Goal: Task Accomplishment & Management: Use online tool/utility

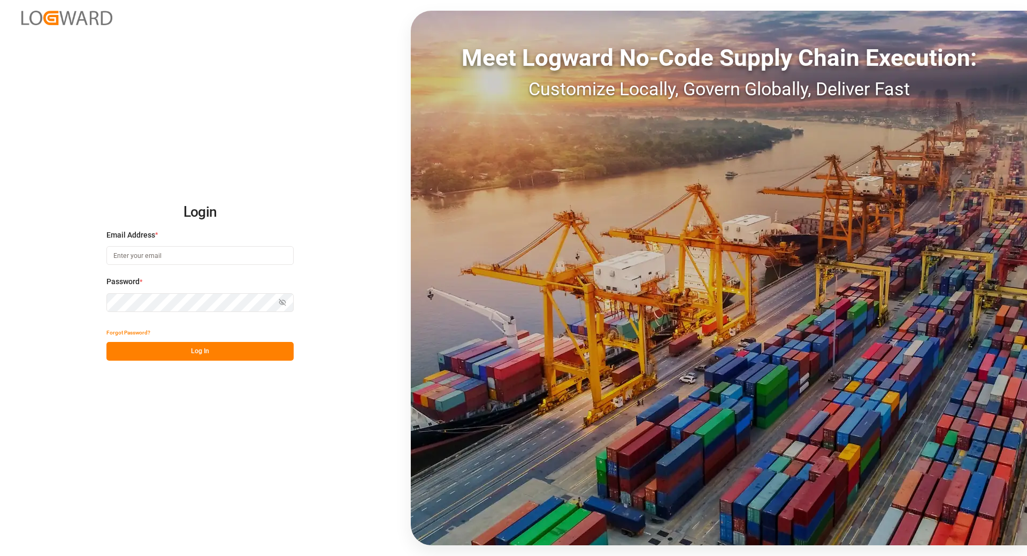
type input "tanja.schoepple@fms-logistics.com"
click at [188, 352] on button "Log In" at bounding box center [199, 351] width 187 height 19
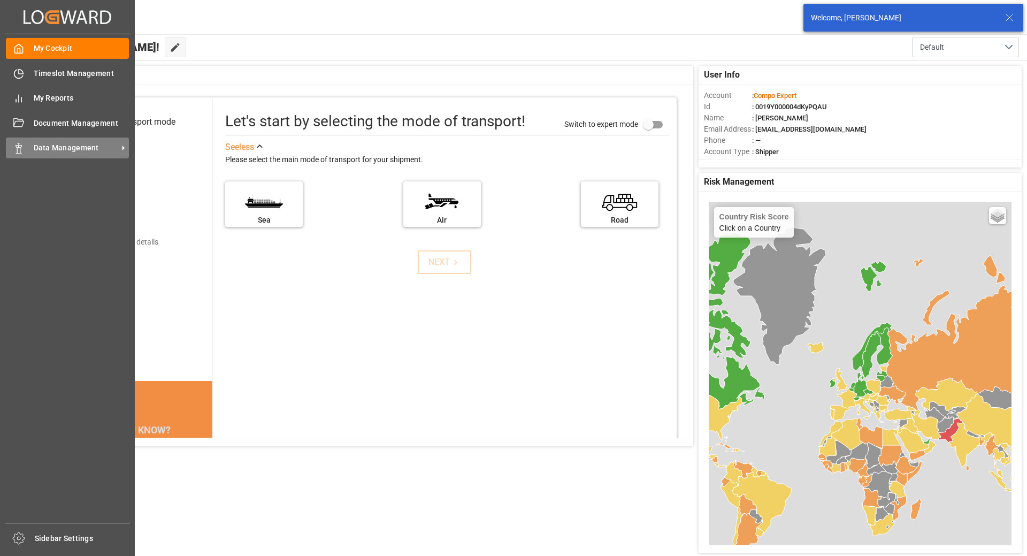
click at [60, 144] on span "Data Management" at bounding box center [76, 147] width 85 height 11
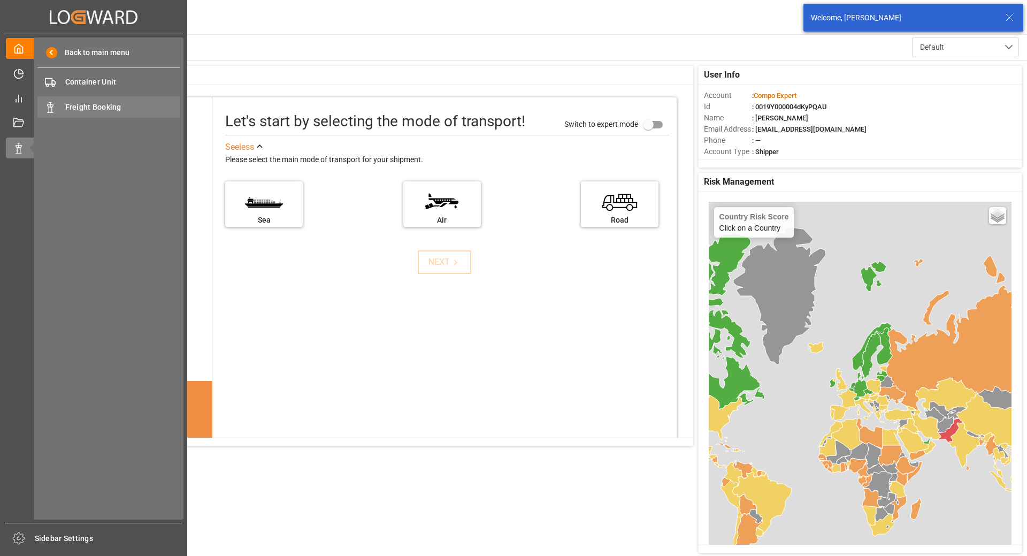
click at [91, 107] on span "Freight Booking" at bounding box center [122, 107] width 115 height 11
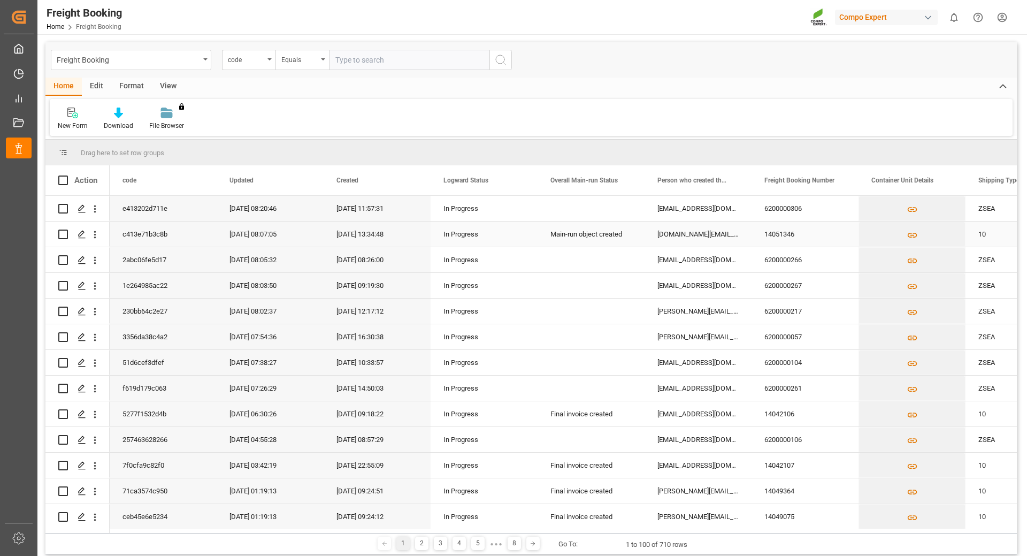
scroll to position [54, 0]
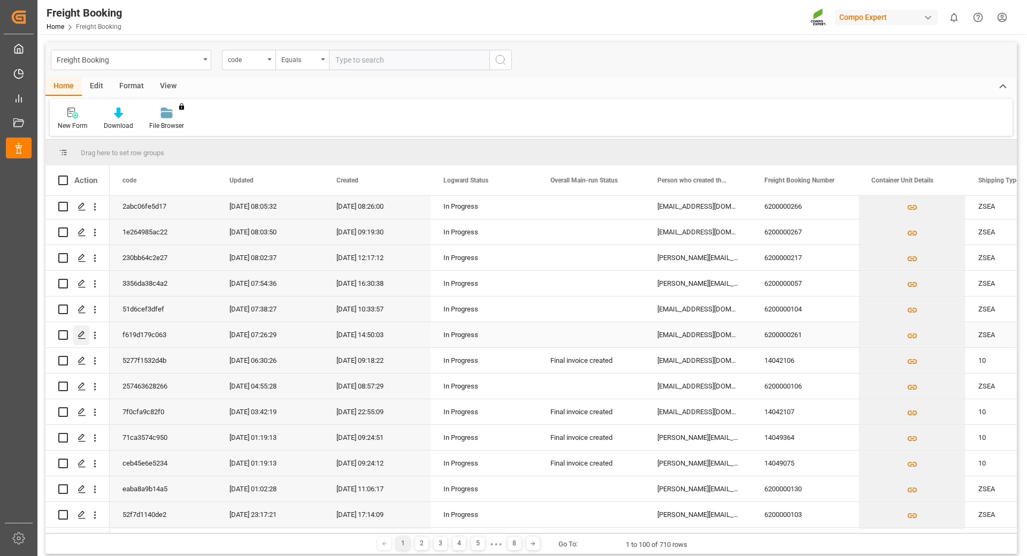
click at [81, 338] on icon "Press SPACE to select this row." at bounding box center [82, 335] width 9 height 9
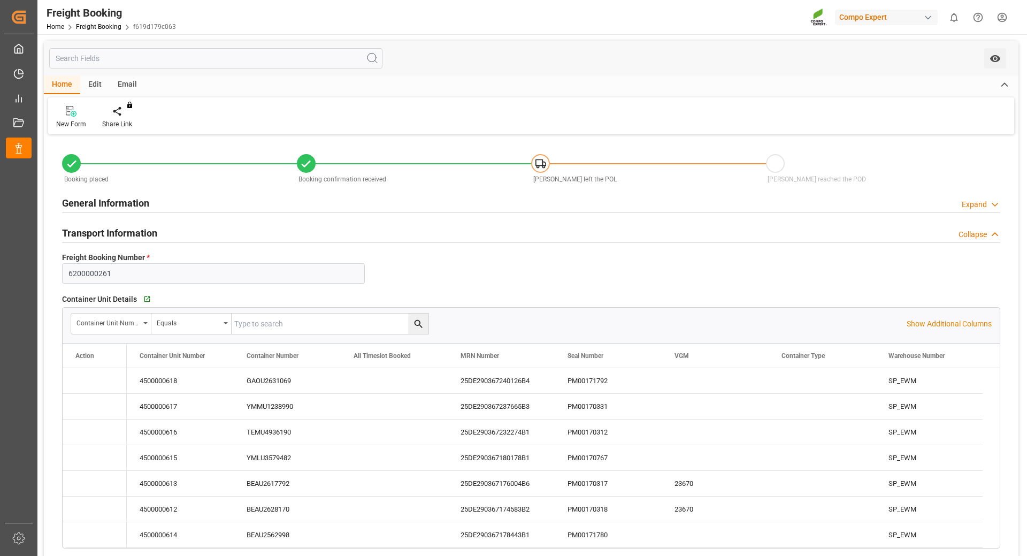
type input "Yang Ming"
type input "Yang Ming Marine Transport Corp."
type input "9860910"
type input "BEANR"
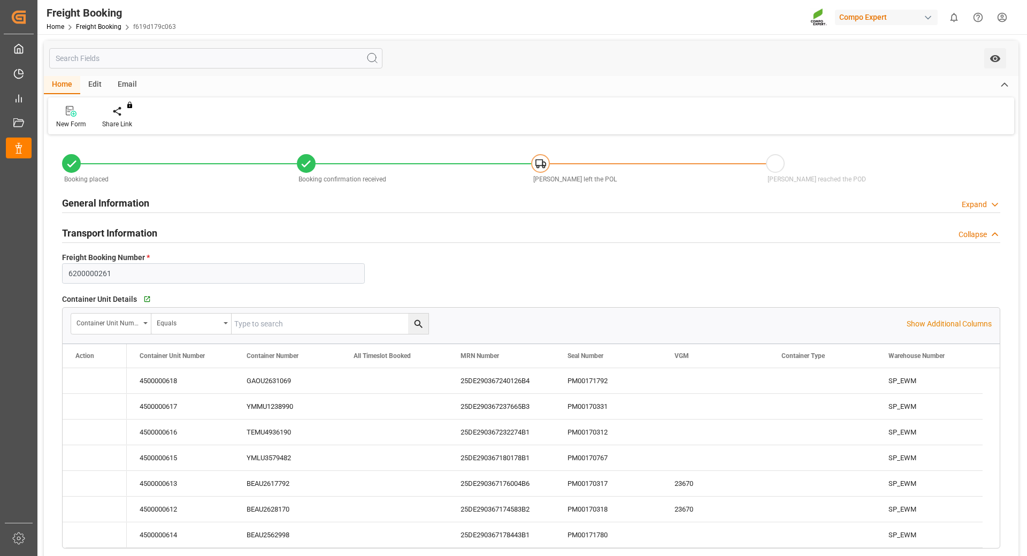
type input "THPAT"
type input "0"
type input "377325"
type input "22.08.2025 01:00"
type input "30.08.2025 01:00"
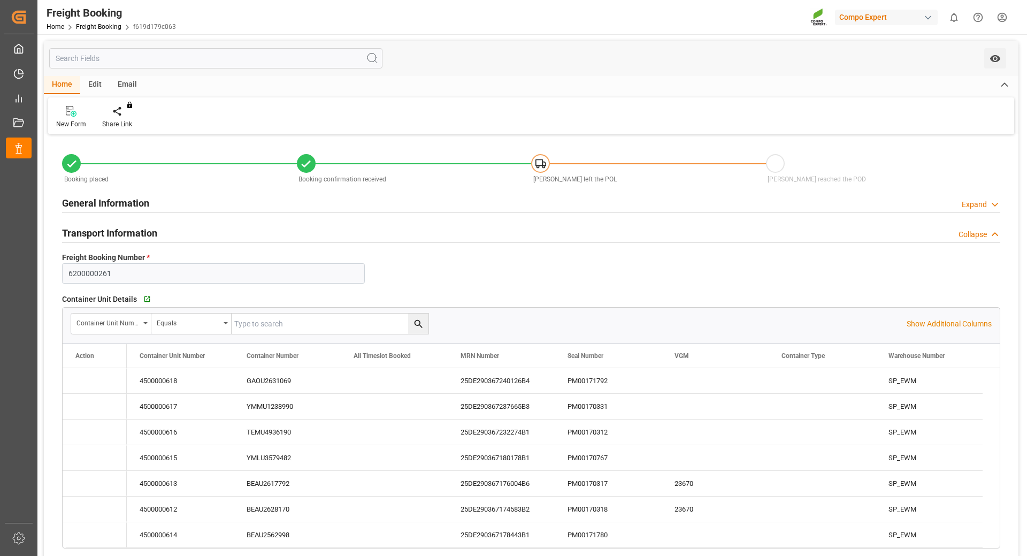
type input "12.10.2025 01:00"
type input "30.08.2025 07:00"
type input "12.10.2025 12:00"
type input "15.07.2025 14:50"
type input "15.07.2025 14:51"
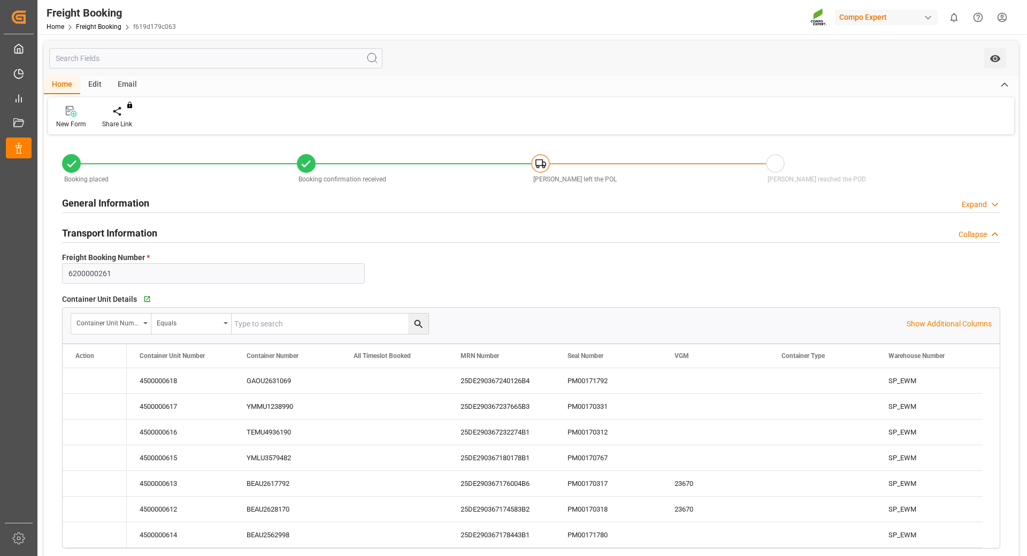
type input "15.07.2025 14:51"
type input "11.08.2025 07:32"
type input "22.08.2025 17:35"
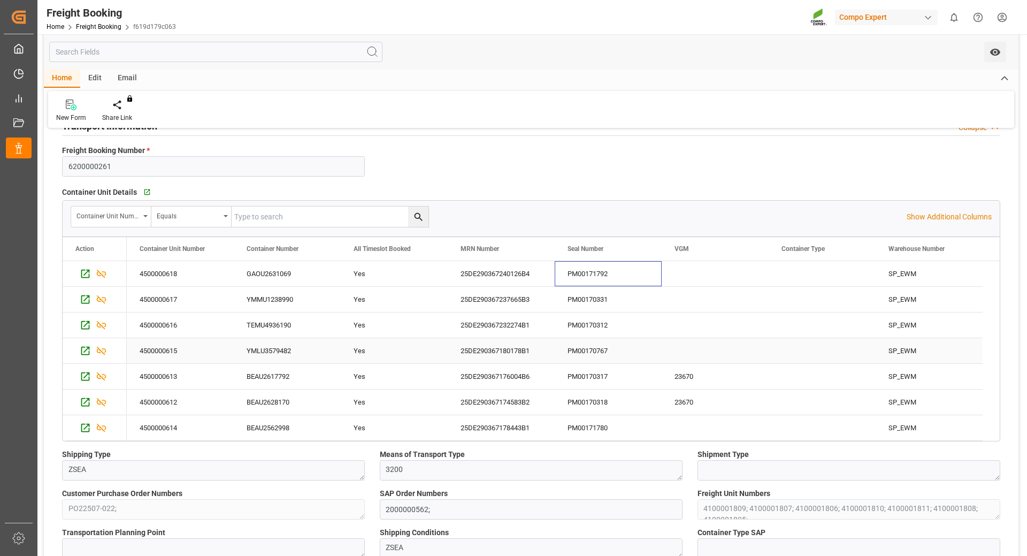
drag, startPoint x: 567, startPoint y: 272, endPoint x: 600, endPoint y: 361, distance: 95.5
click at [600, 361] on div "4500000618 GAOU2631069 Yes 25DE290367240126B4 PM00171792 SP_EWM 4500000617 YMMU…" at bounding box center [555, 351] width 856 height 180
click at [600, 287] on div "PM00170331" at bounding box center [608, 299] width 107 height 25
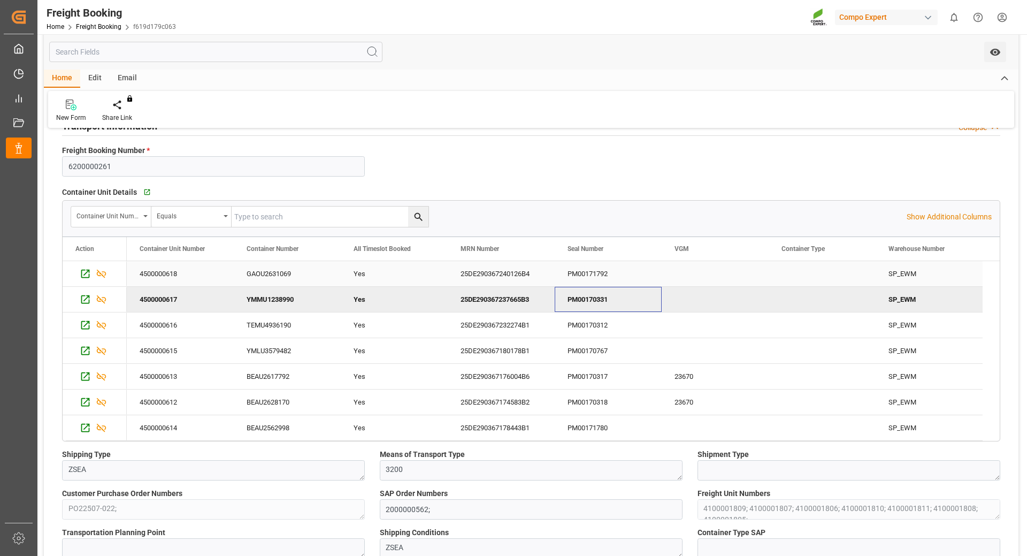
click at [603, 270] on div "PM00171792" at bounding box center [608, 273] width 107 height 25
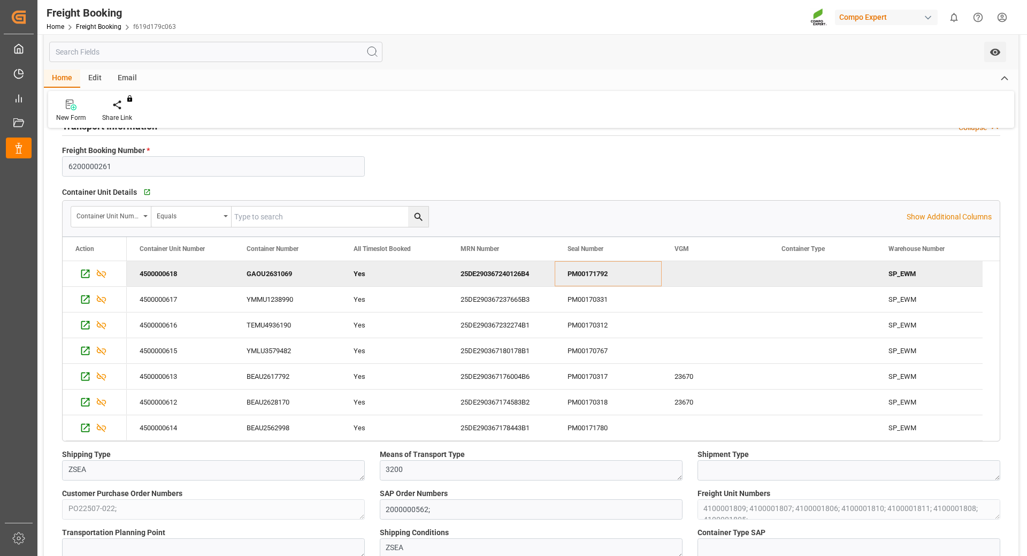
click at [340, 374] on div "BEAU2617792" at bounding box center [287, 376] width 107 height 25
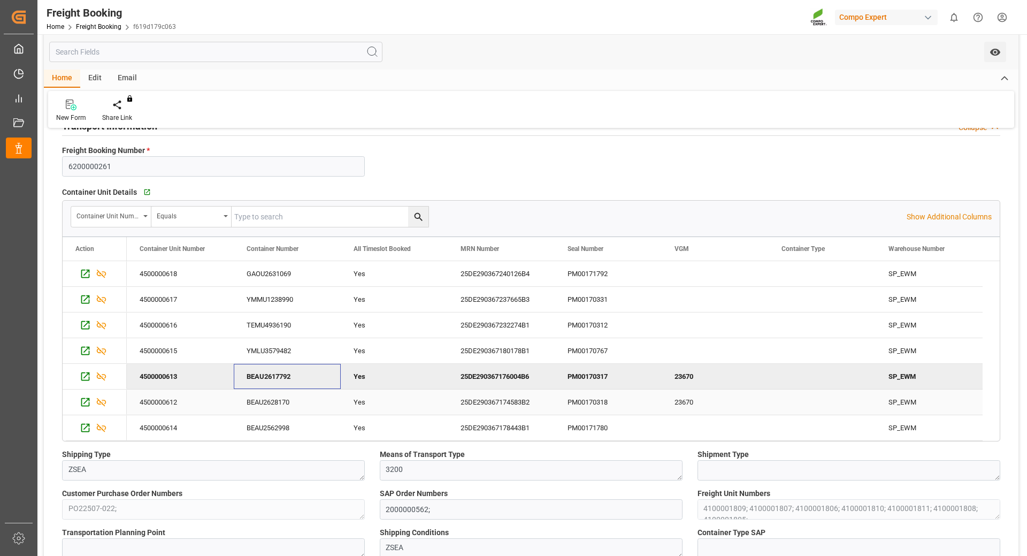
click at [310, 403] on div "BEAU2628170" at bounding box center [287, 402] width 107 height 25
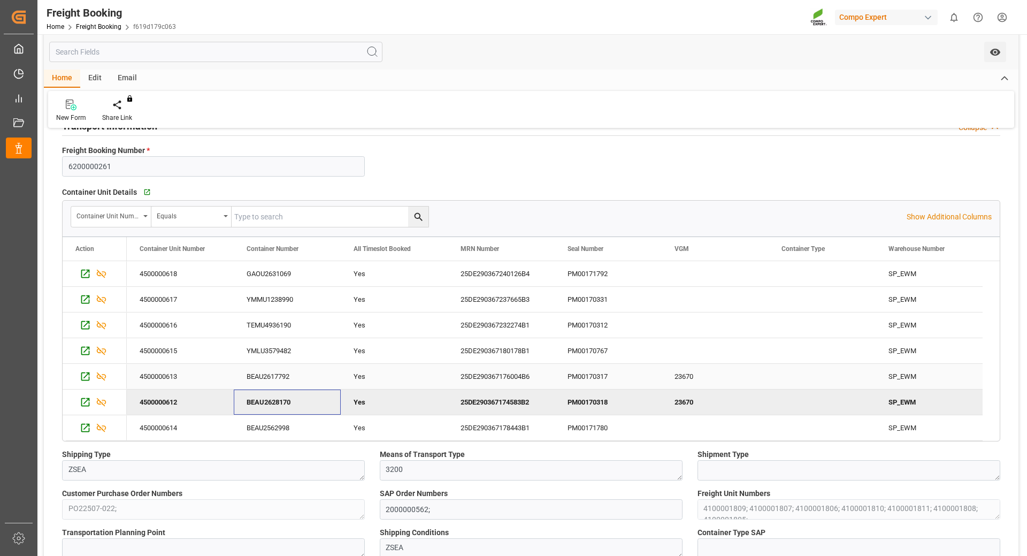
click at [299, 378] on div "BEAU2617792" at bounding box center [287, 376] width 107 height 25
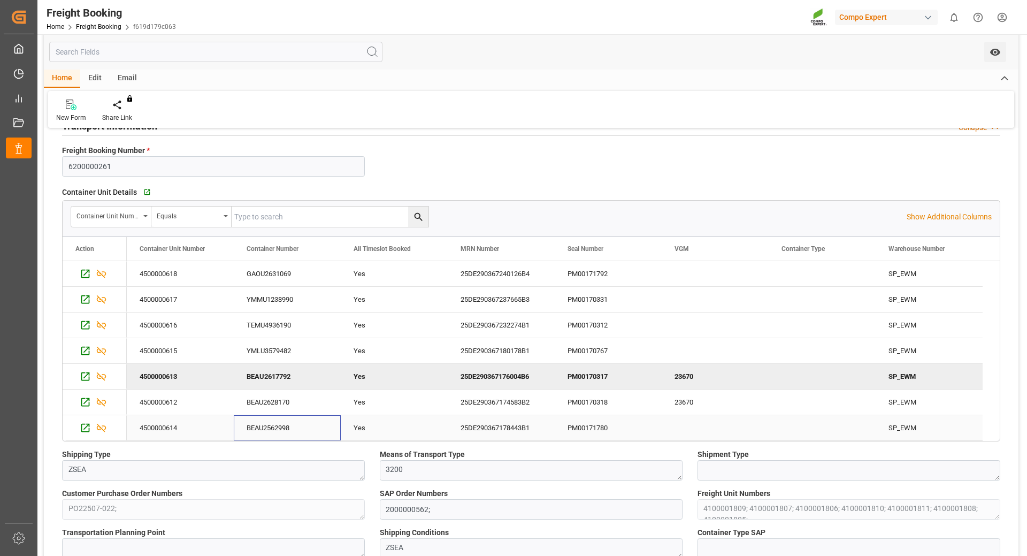
click at [272, 428] on div "BEAU2562998" at bounding box center [287, 427] width 107 height 25
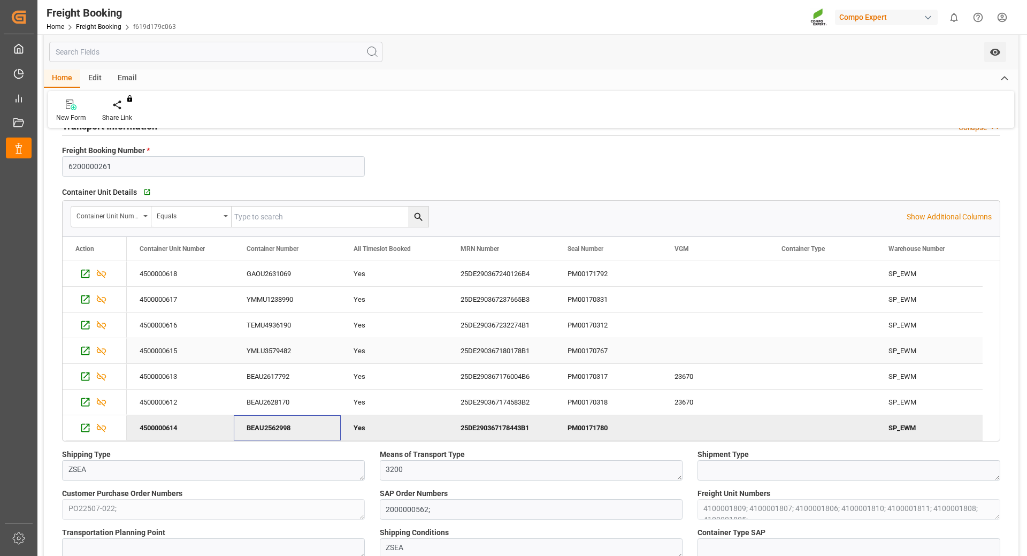
click at [273, 350] on div "YMLU3579482" at bounding box center [287, 350] width 107 height 25
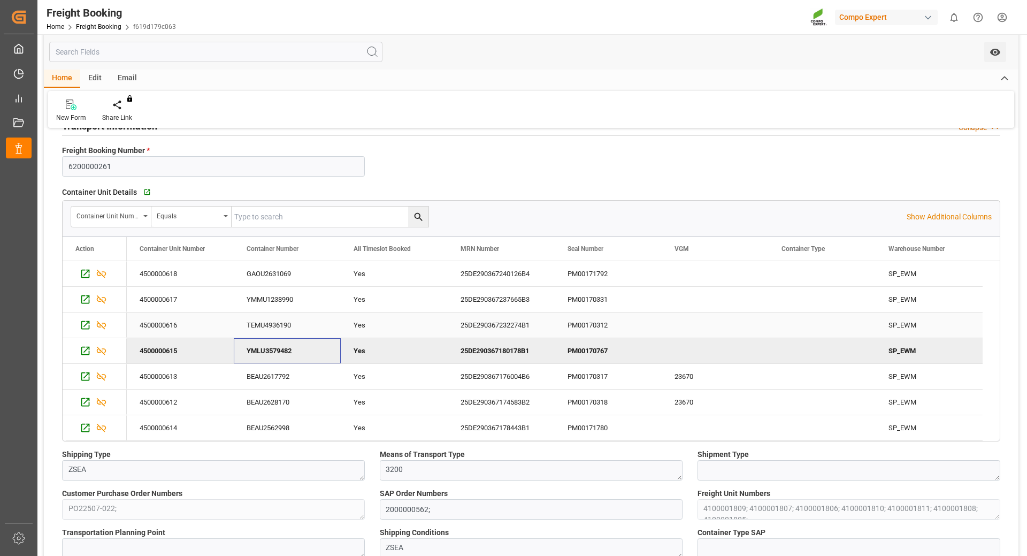
click at [271, 323] on div "TEMU4936190" at bounding box center [287, 325] width 107 height 25
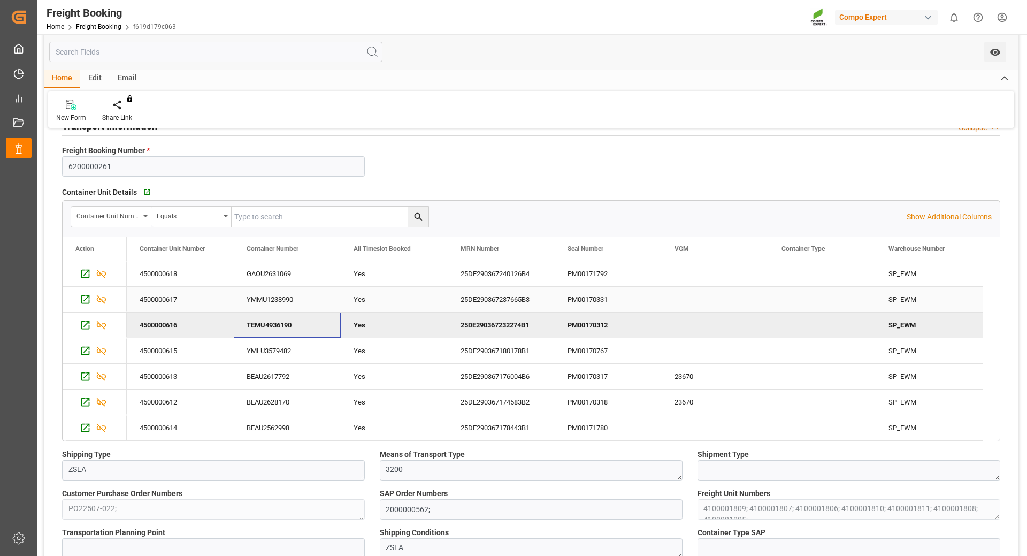
click at [274, 296] on div "YMMU1238990" at bounding box center [287, 299] width 107 height 25
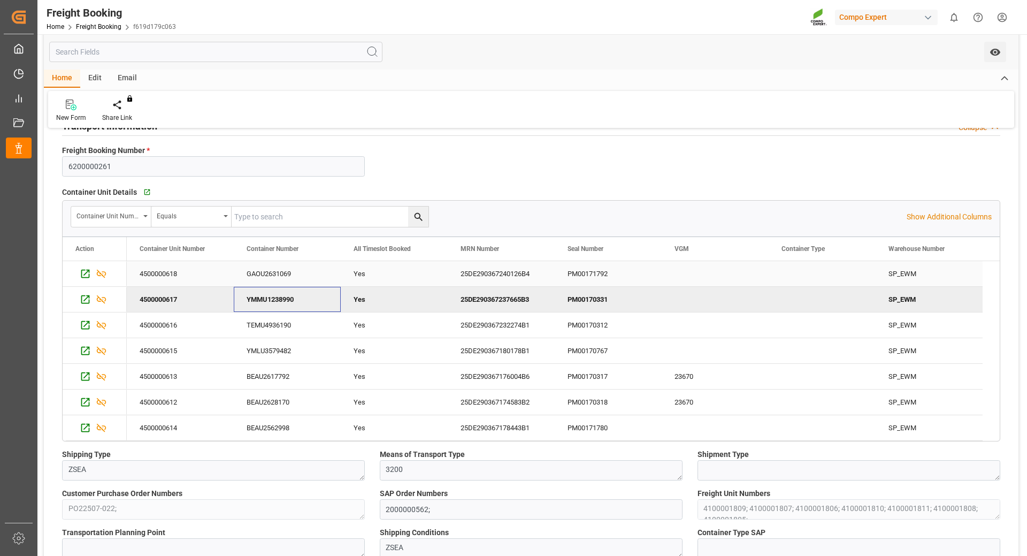
click at [291, 273] on div "GAOU2631069" at bounding box center [287, 273] width 107 height 25
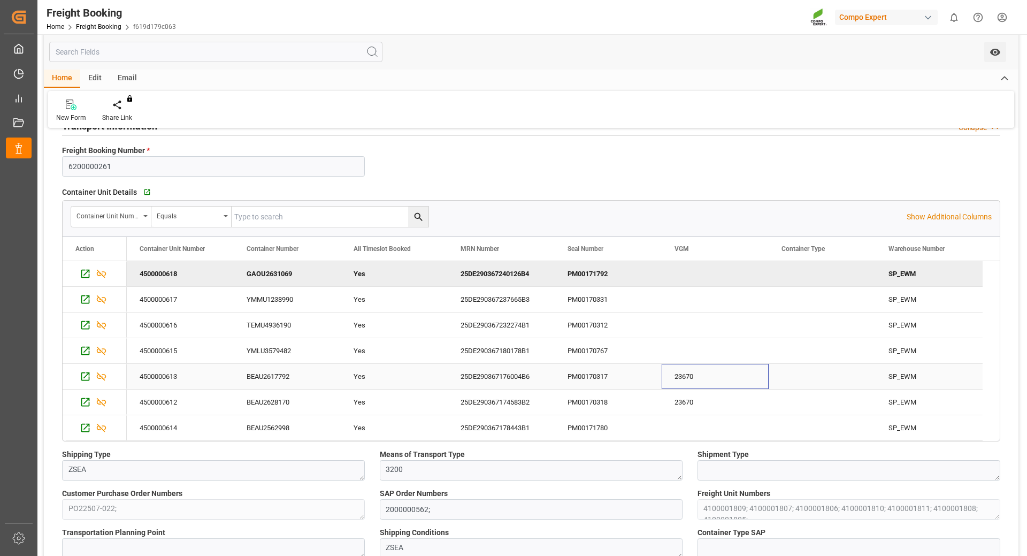
click at [697, 374] on div "23670" at bounding box center [715, 376] width 107 height 25
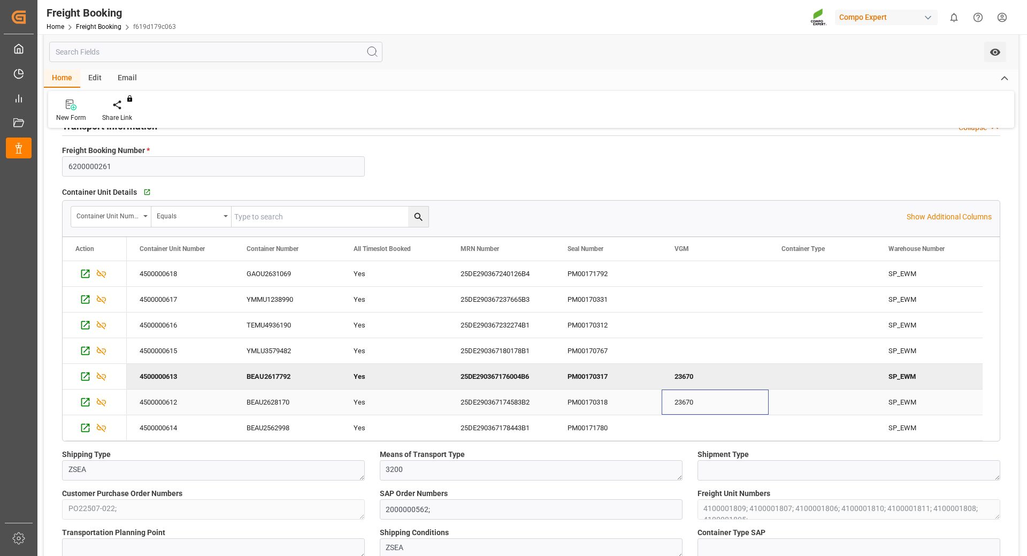
click at [692, 394] on div "23670" at bounding box center [715, 402] width 107 height 25
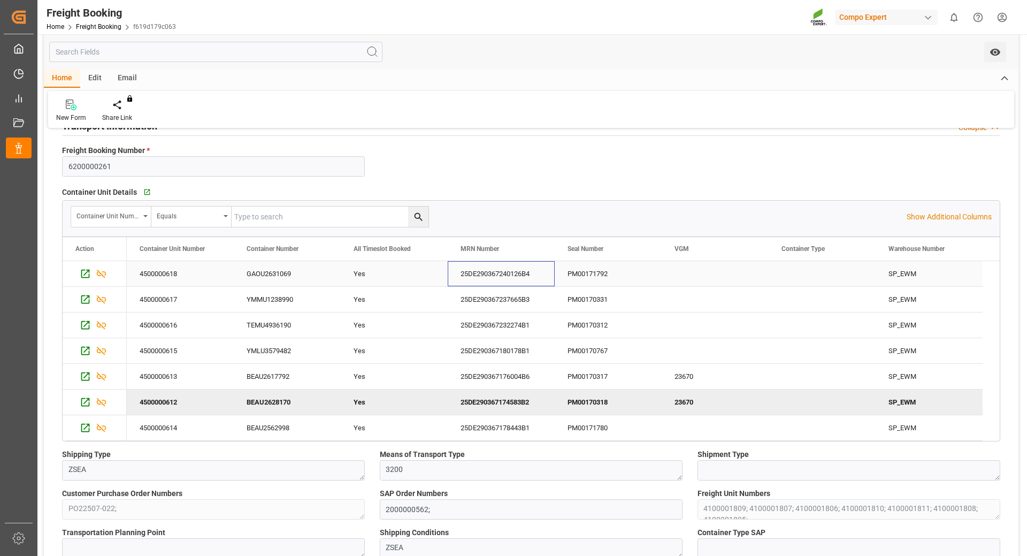
click at [485, 277] on div "25DE290367240126B4" at bounding box center [501, 273] width 107 height 25
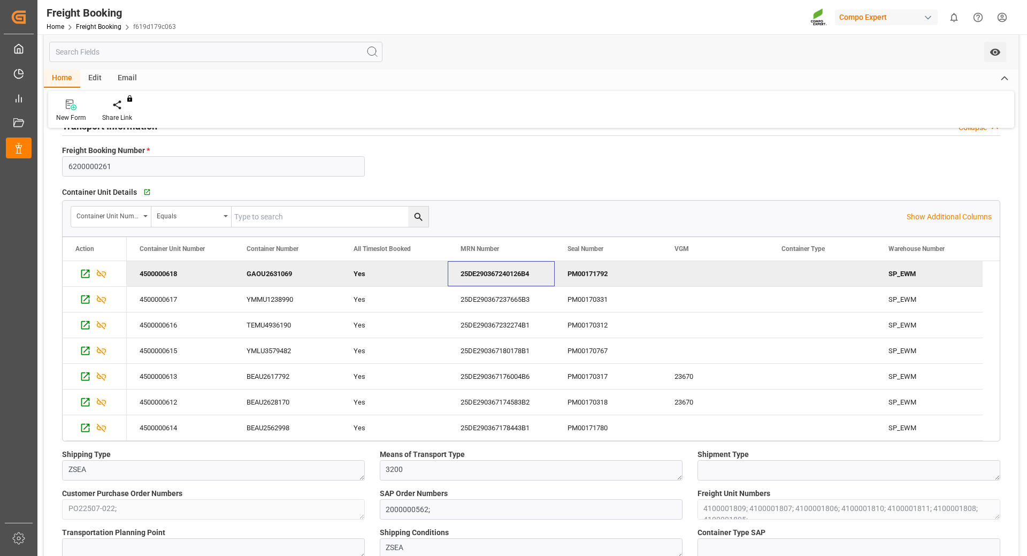
click at [488, 216] on div "Container Unit Number Equals" at bounding box center [489, 216] width 836 height 21
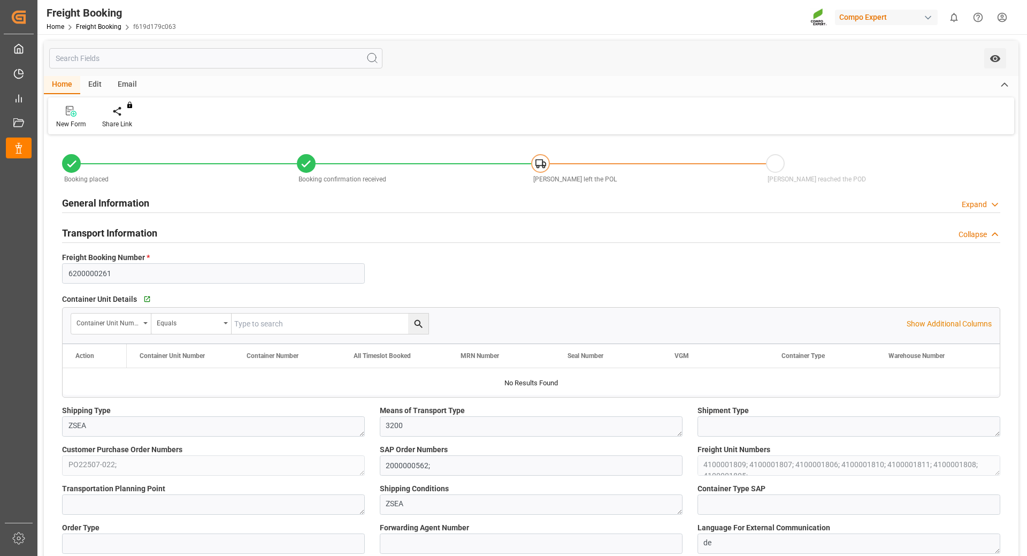
type input "[PERSON_NAME]"
type input "[PERSON_NAME] Marine Transport Corp."
type input "9860910"
type input "BEANR"
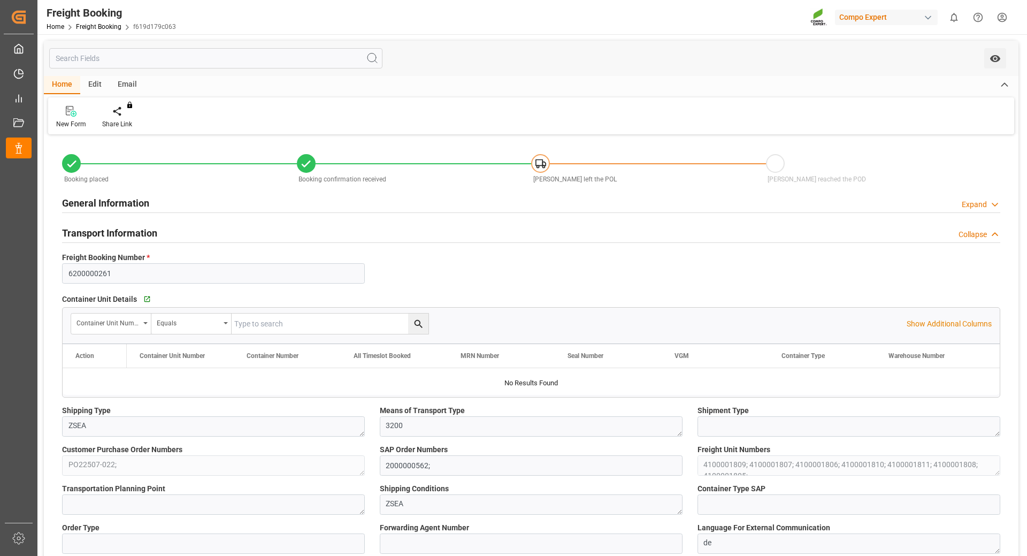
type input "THPAT"
type input "0"
type input "377325"
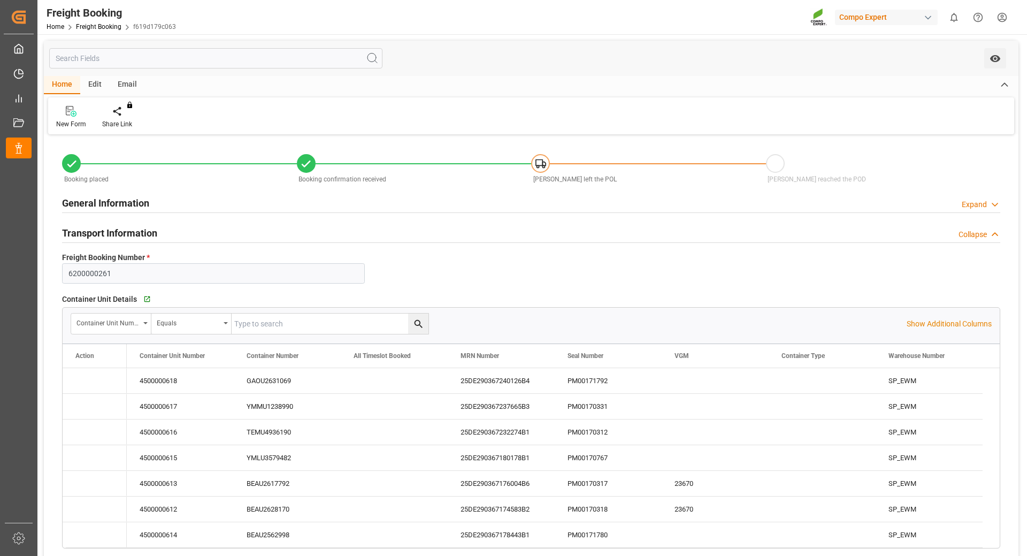
type input "22.08.2025 01:00"
type input "30.08.2025 01:00"
type input "12.10.2025 01:00"
type input "30.08.2025 07:00"
type input "12.10.2025 12:00"
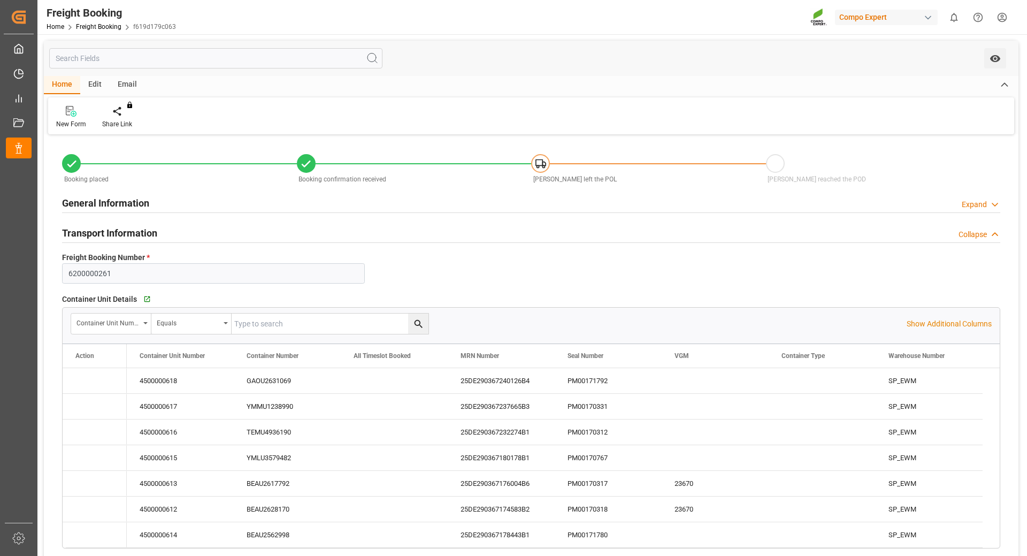
type input "15.07.2025 14:50"
type input "15.07.2025 14:51"
type input "11.08.2025 07:32"
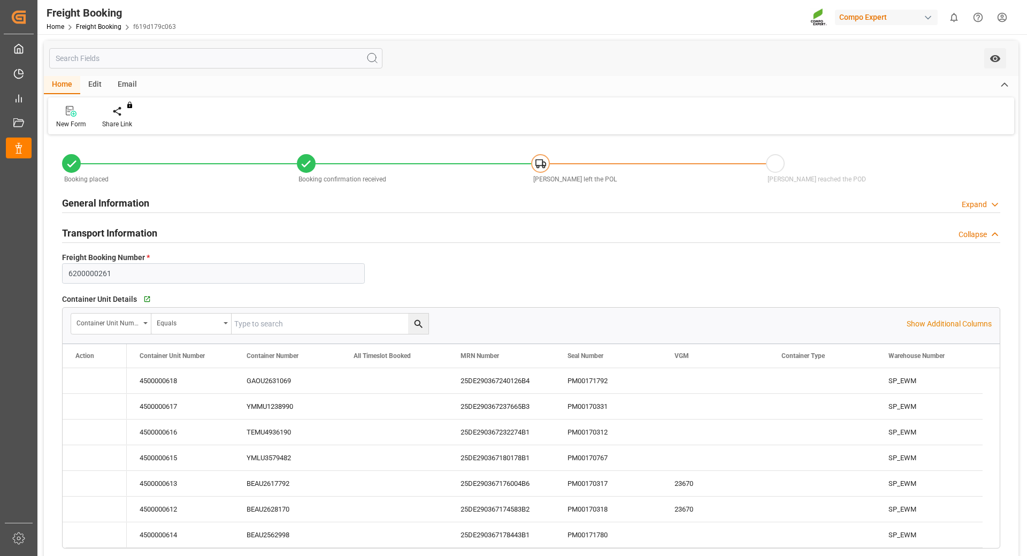
type input "22.08.2025 17:35"
click at [90, 26] on link "Freight Booking" at bounding box center [98, 26] width 45 height 7
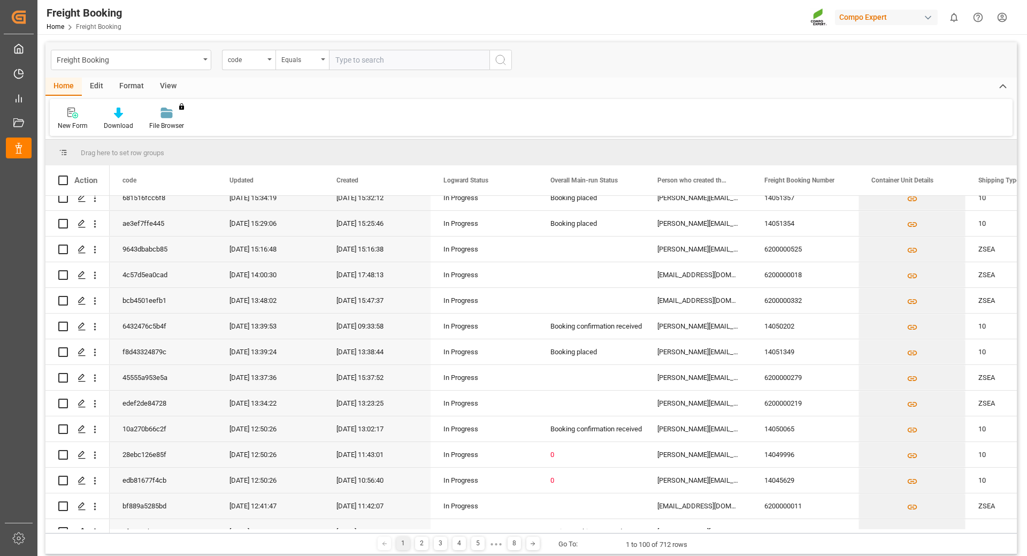
scroll to position [2239, 0]
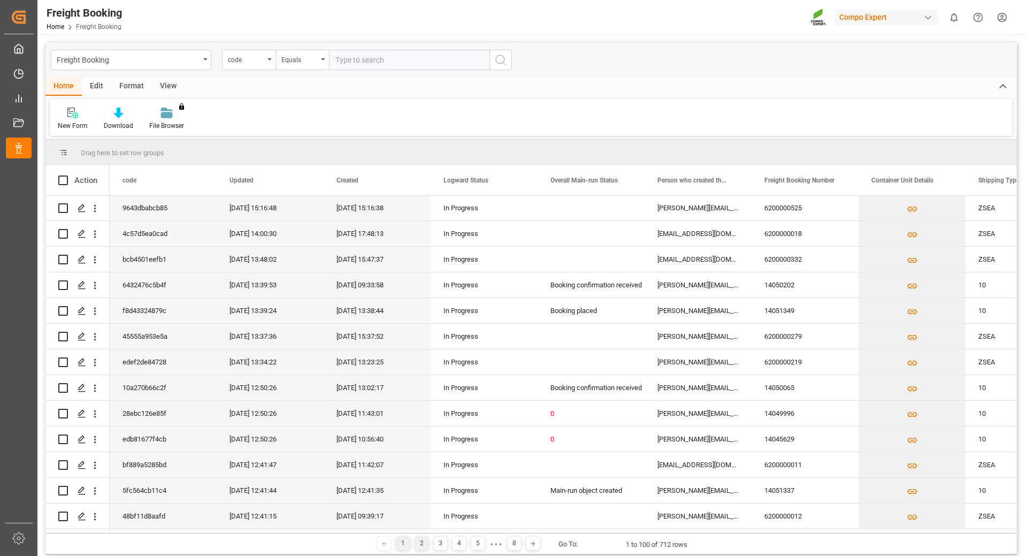
click at [420, 550] on div "2" at bounding box center [421, 543] width 13 height 13
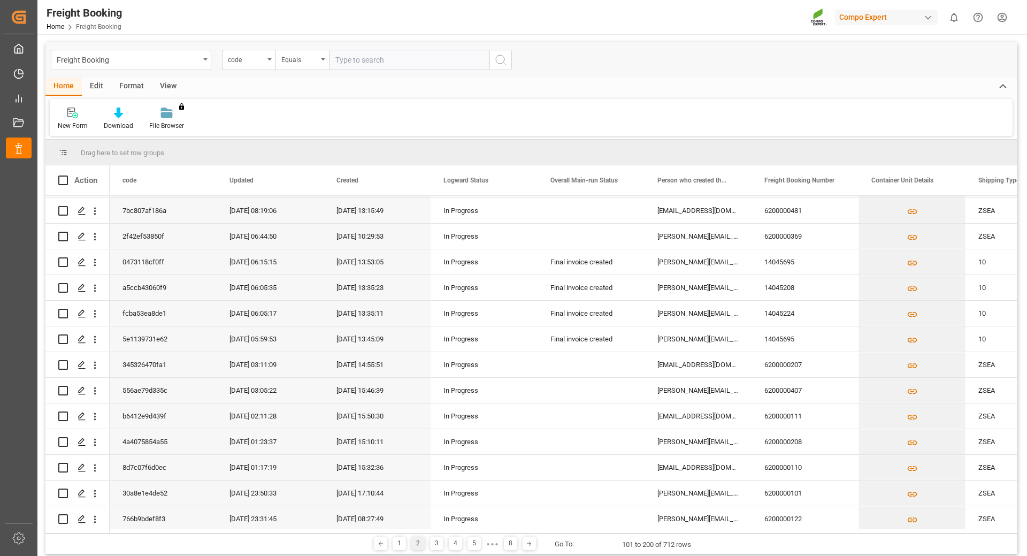
scroll to position [642, 0]
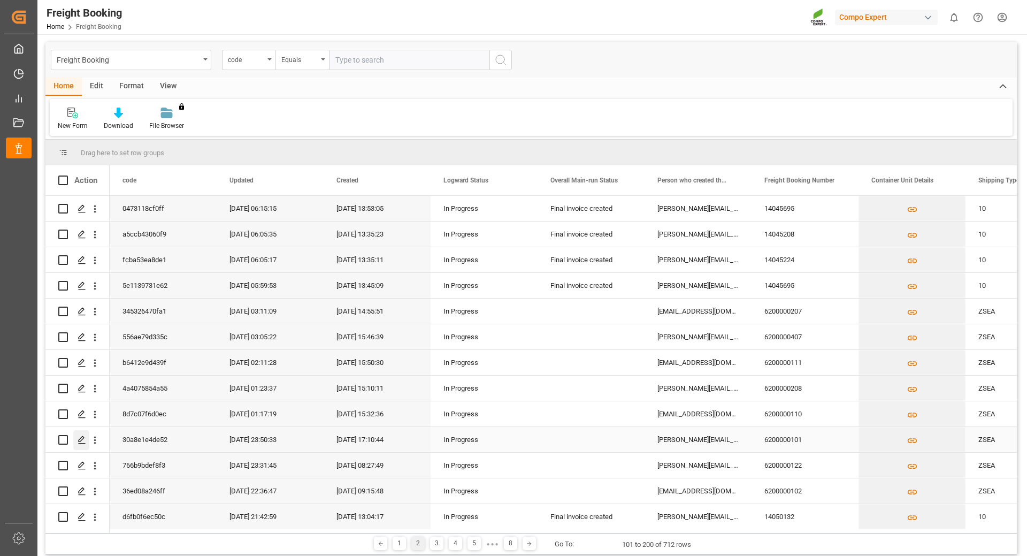
click at [80, 442] on polygon "Press SPACE to select this row." at bounding box center [81, 439] width 5 height 5
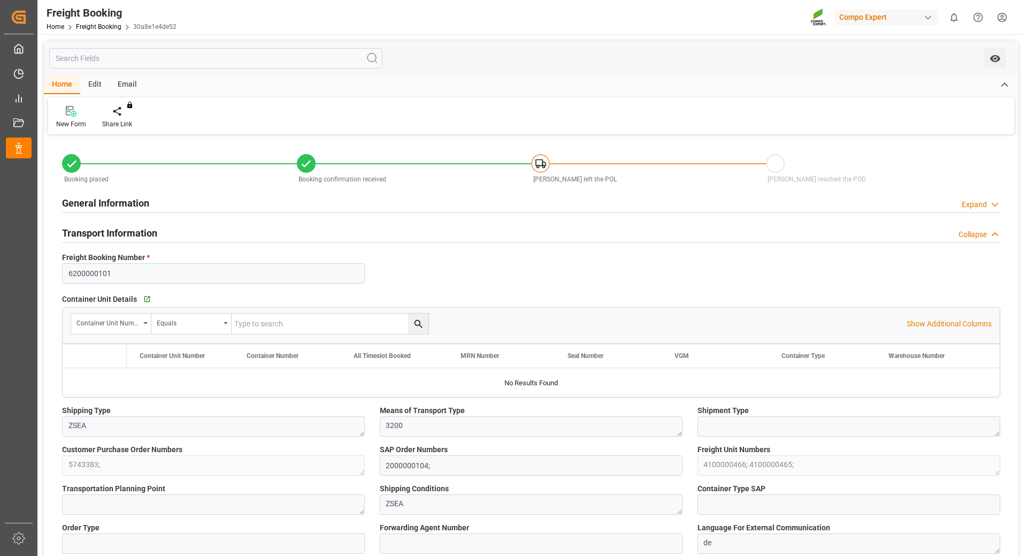
type input "Maersk"
type input "Maersk Line AS"
type input "9699189"
type input "9527049"
type input "NLRTM"
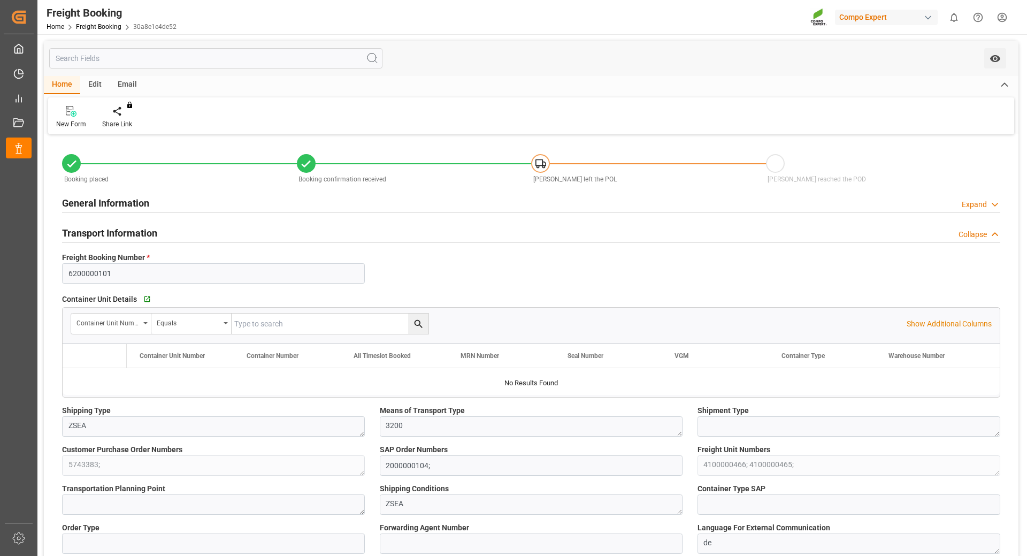
type input "ARZAE"
type input "0"
type input "74256"
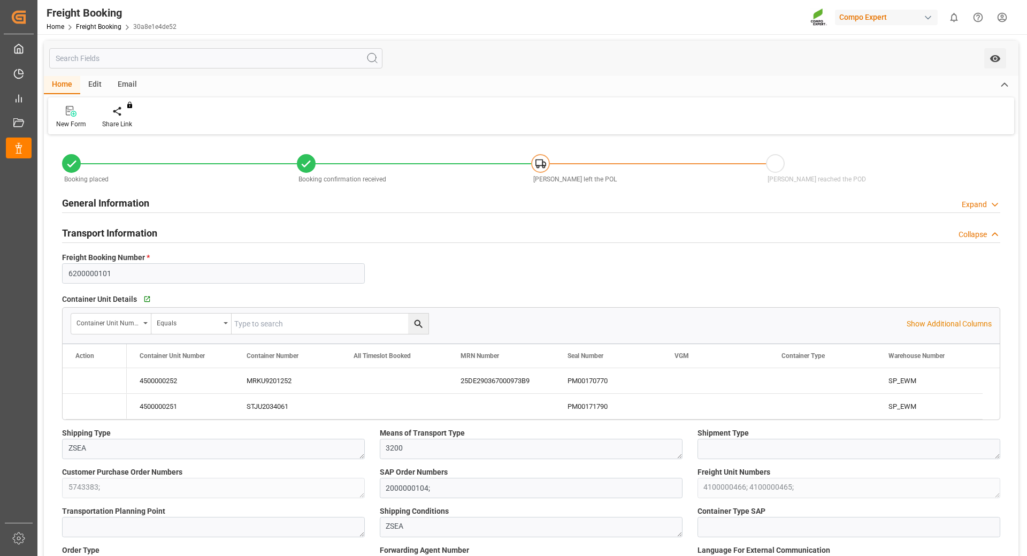
type input "[DATE] 01:00"
type input "[DATE] 06:00"
type input "[DATE] 22:00"
type input "[DATE] 21:00"
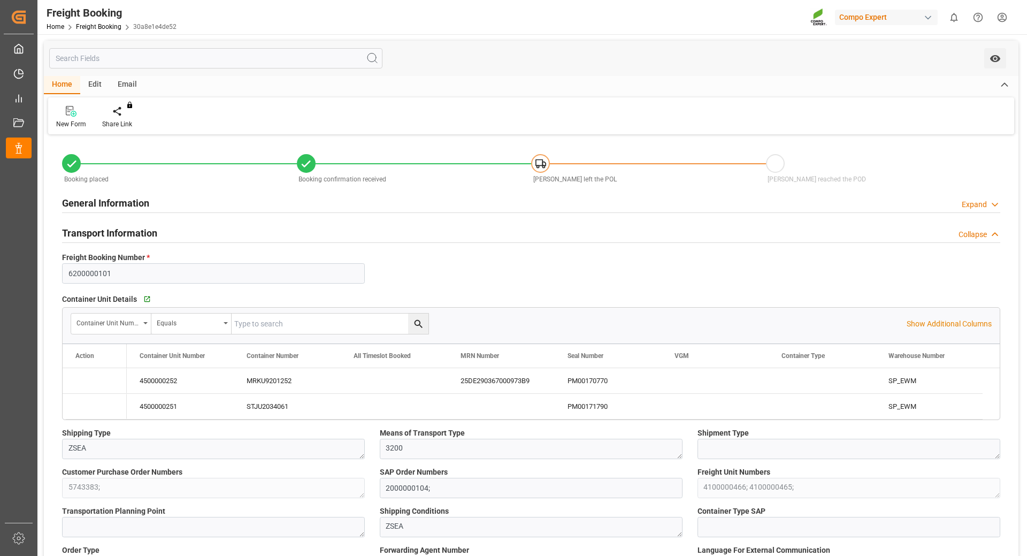
type input "[DATE] 17:10"
type input "[DATE] 17:12"
type input "[DATE] 18:15"
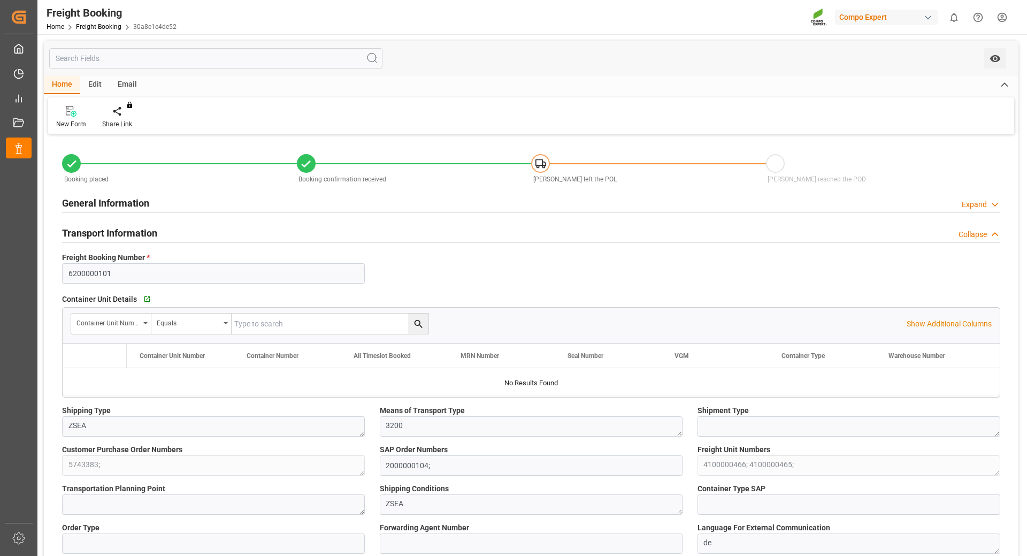
type input "Maersk"
type input "Maersk Line AS"
type input "9699189"
type input "9527049"
type input "NLRTM"
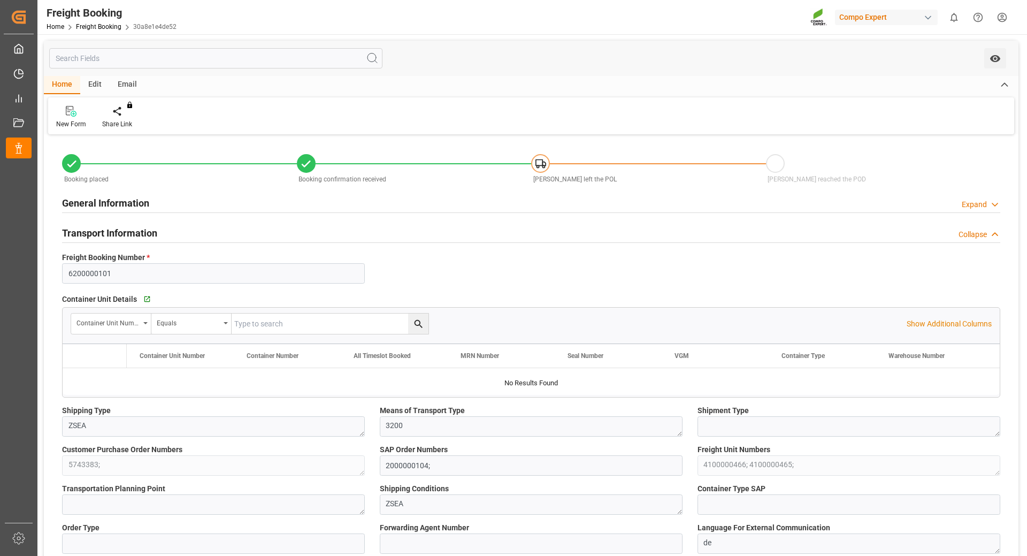
type input "ARZAE"
type input "0"
type input "74256"
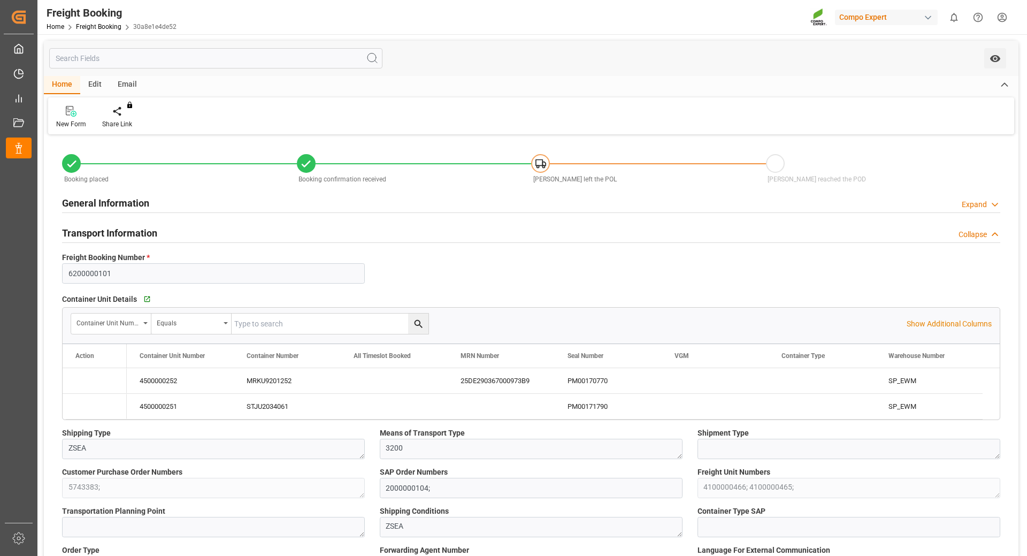
type input "[DATE] 01:00"
type input "[DATE] 06:00"
type input "[DATE] 22:00"
type input "[DATE] 21:00"
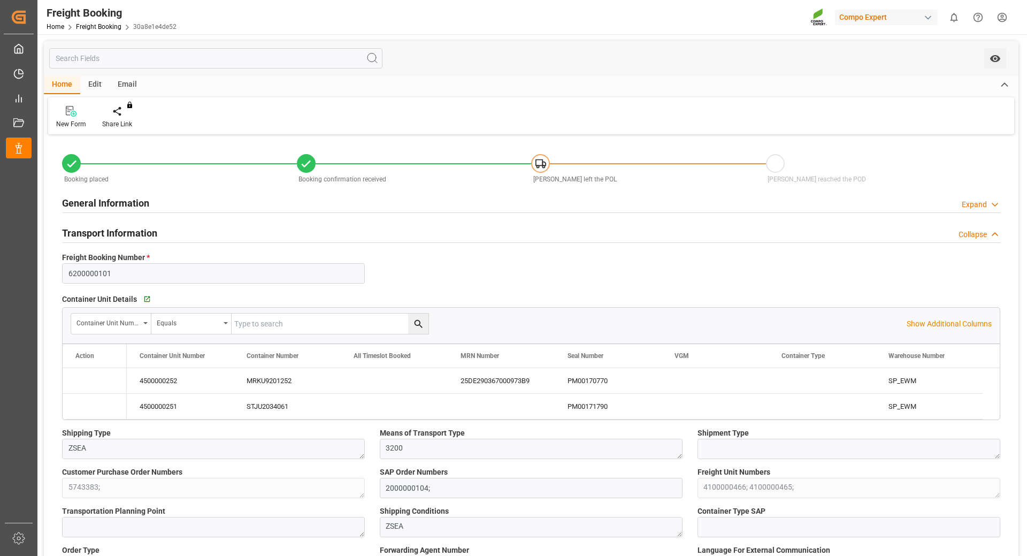
type input "[DATE] 17:10"
type input "[DATE] 17:12"
type input "[DATE] 18:15"
